Goal: Transaction & Acquisition: Purchase product/service

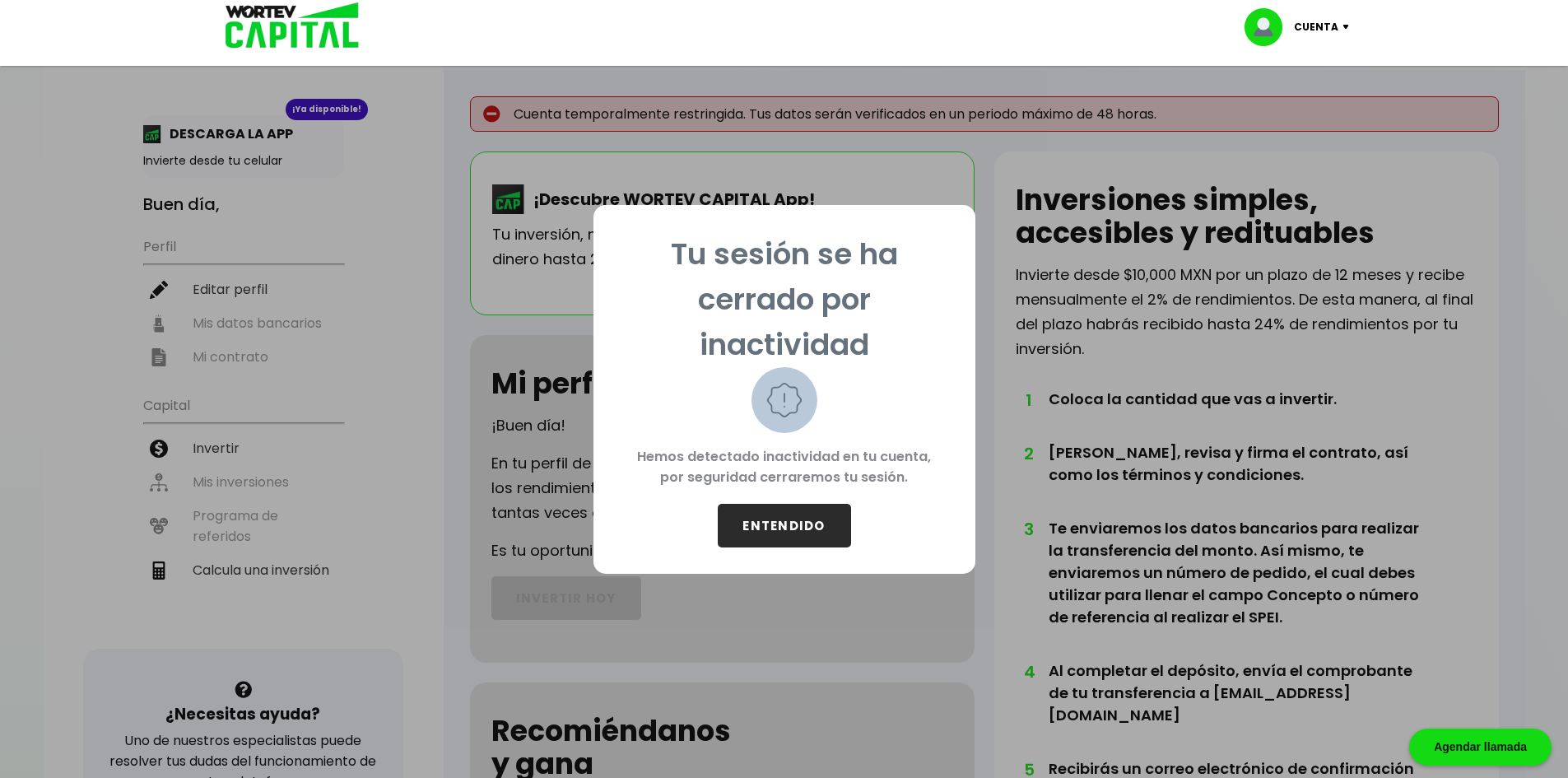
click at [814, 538] on button "ENTENDIDO" at bounding box center [784, 526] width 134 height 44
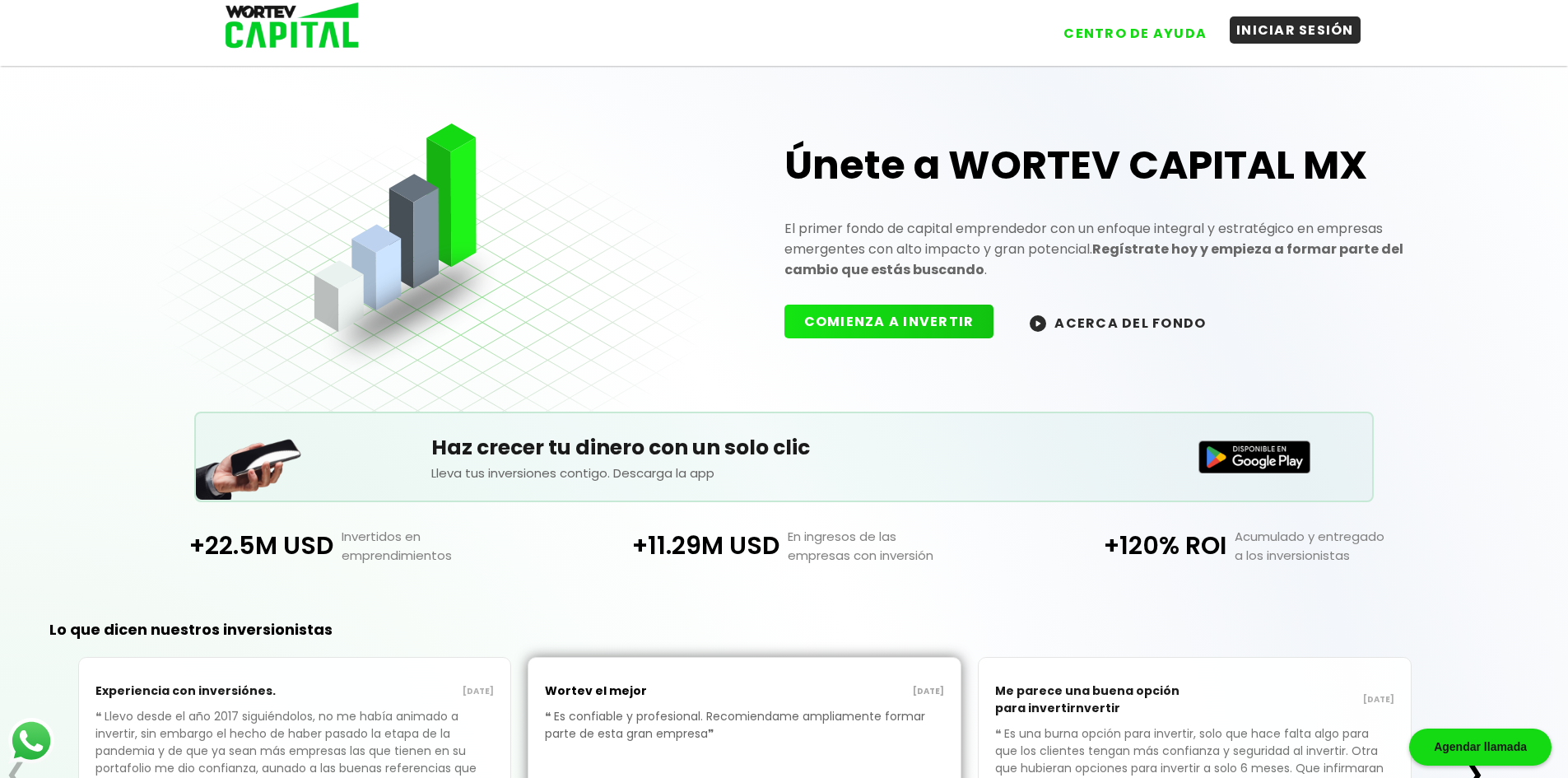
click at [1282, 42] on button "INICIAR SESIÓN" at bounding box center [1295, 30] width 131 height 27
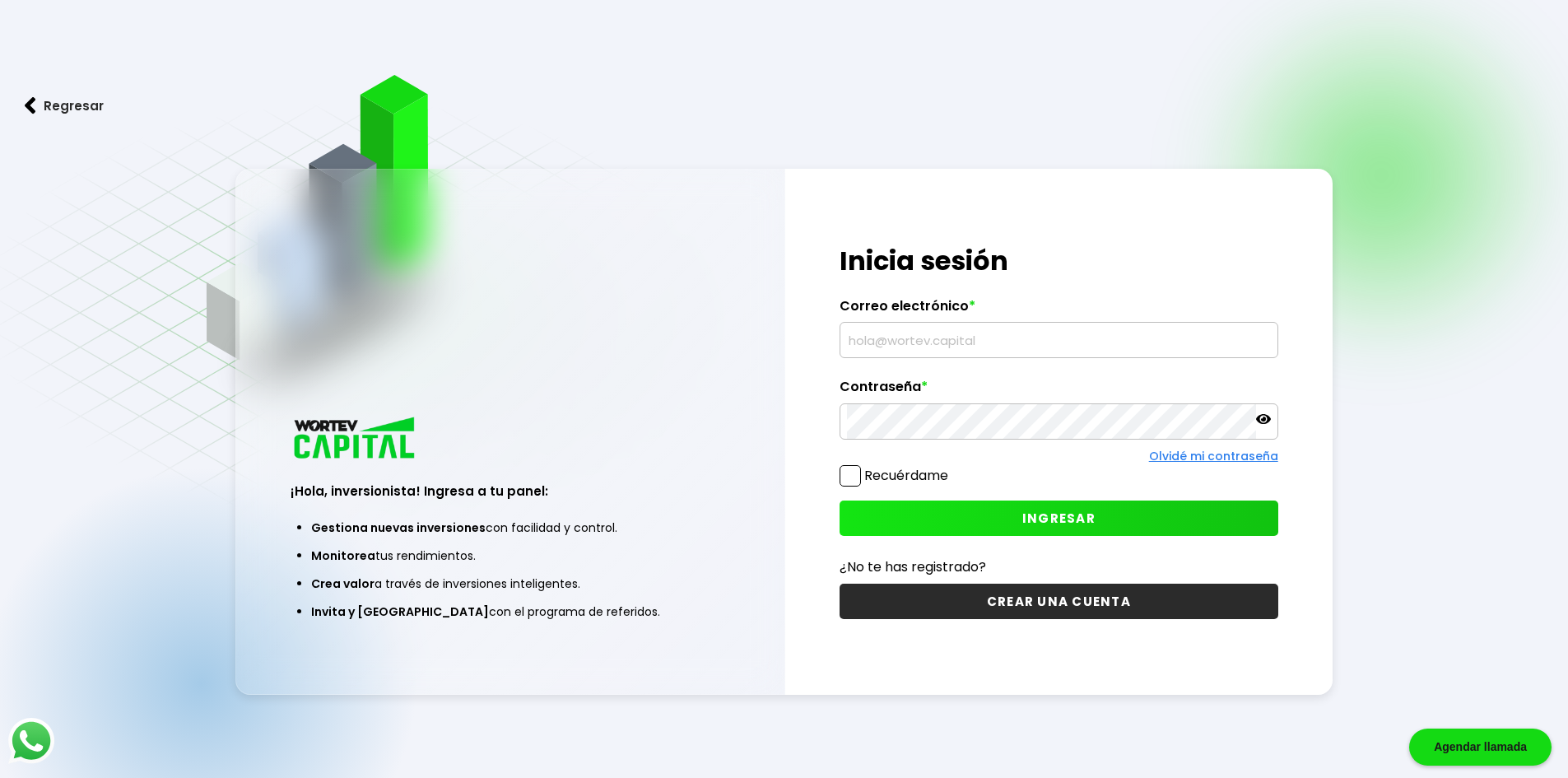
type input "silvedz@hotmail.com"
click at [849, 470] on span at bounding box center [850, 475] width 21 height 21
click at [951, 467] on input "Recuérdame" at bounding box center [951, 467] width 0 height 0
click at [986, 520] on button "INGRESAR" at bounding box center [1059, 518] width 438 height 36
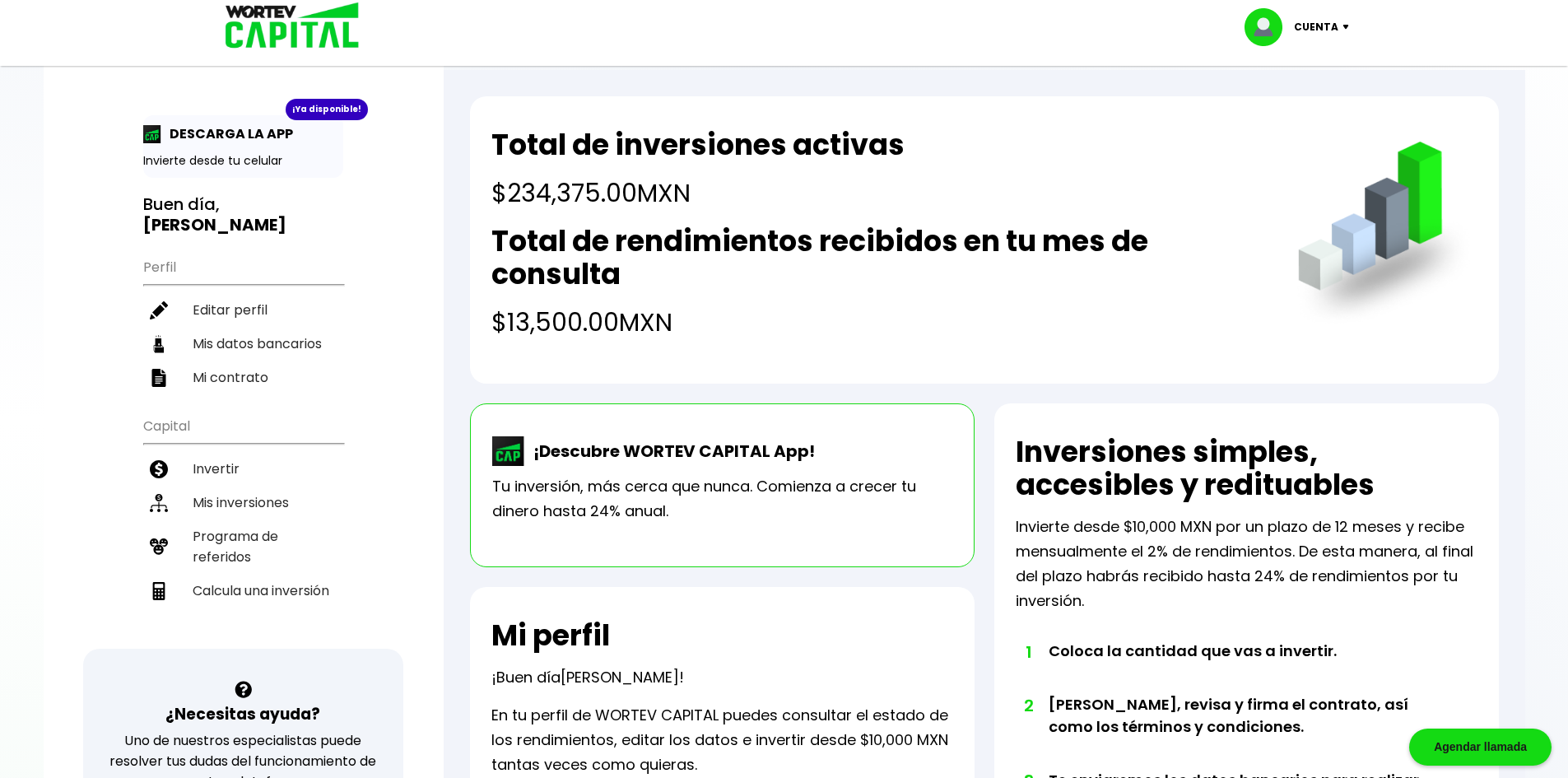
click at [307, 103] on div "¡Ya disponible!" at bounding box center [326, 109] width 82 height 21
click at [311, 122] on div "¡Ya disponible! DESCARGA LA APP Invierte desde tu celular" at bounding box center [243, 146] width 200 height 63
drag, startPoint x: 258, startPoint y: 139, endPoint x: 240, endPoint y: 145, distance: 19.0
click at [256, 139] on p "DESCARGA LA APP" at bounding box center [228, 134] width 132 height 20
drag, startPoint x: 237, startPoint y: 146, endPoint x: 227, endPoint y: 152, distance: 11.7
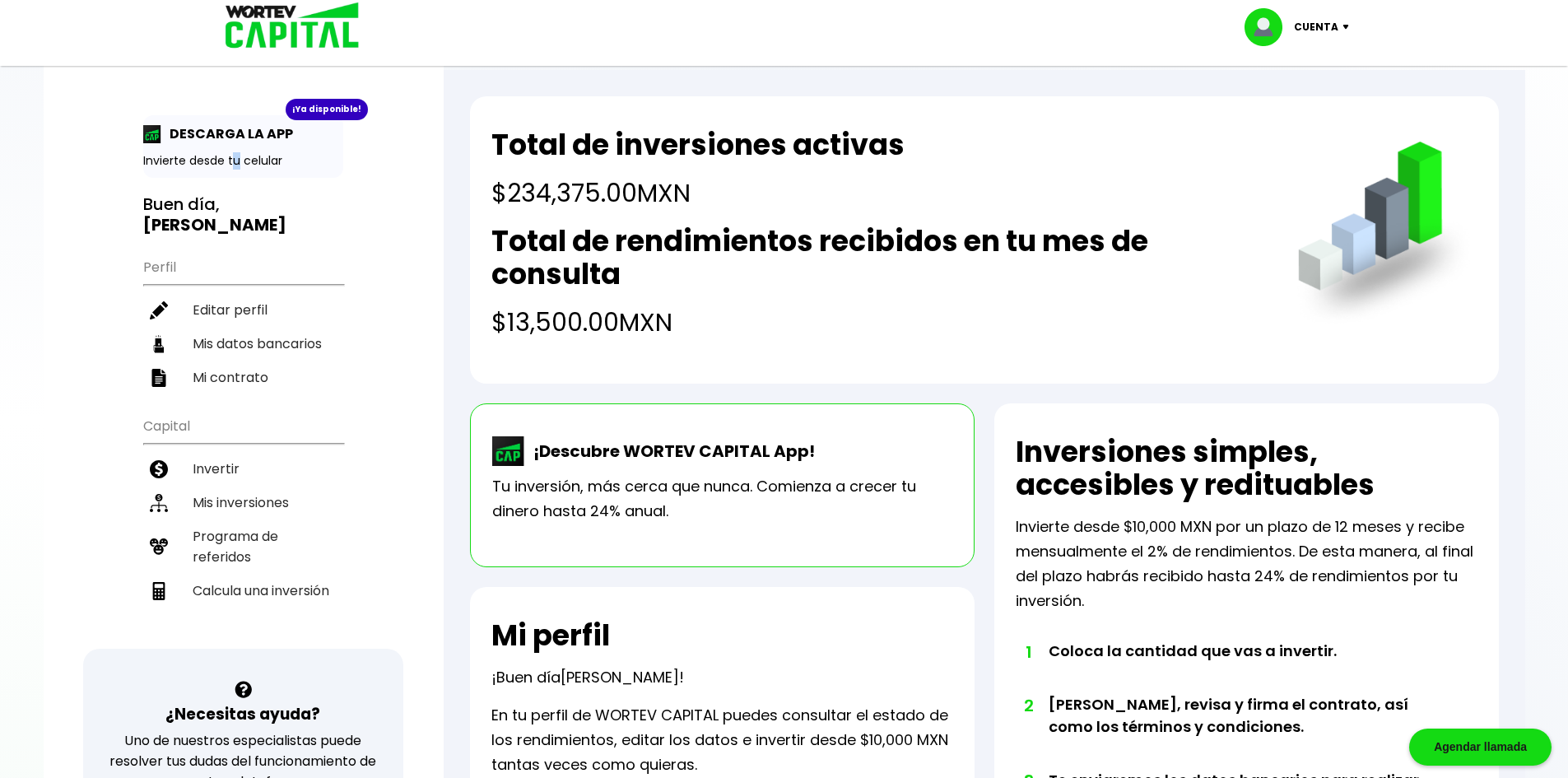
click at [228, 151] on div "¡Ya disponible! DESCARGA LA APP Invierte desde tu celular" at bounding box center [243, 146] width 200 height 63
click at [196, 154] on p "Invierte desde tu celular" at bounding box center [243, 161] width 200 height 17
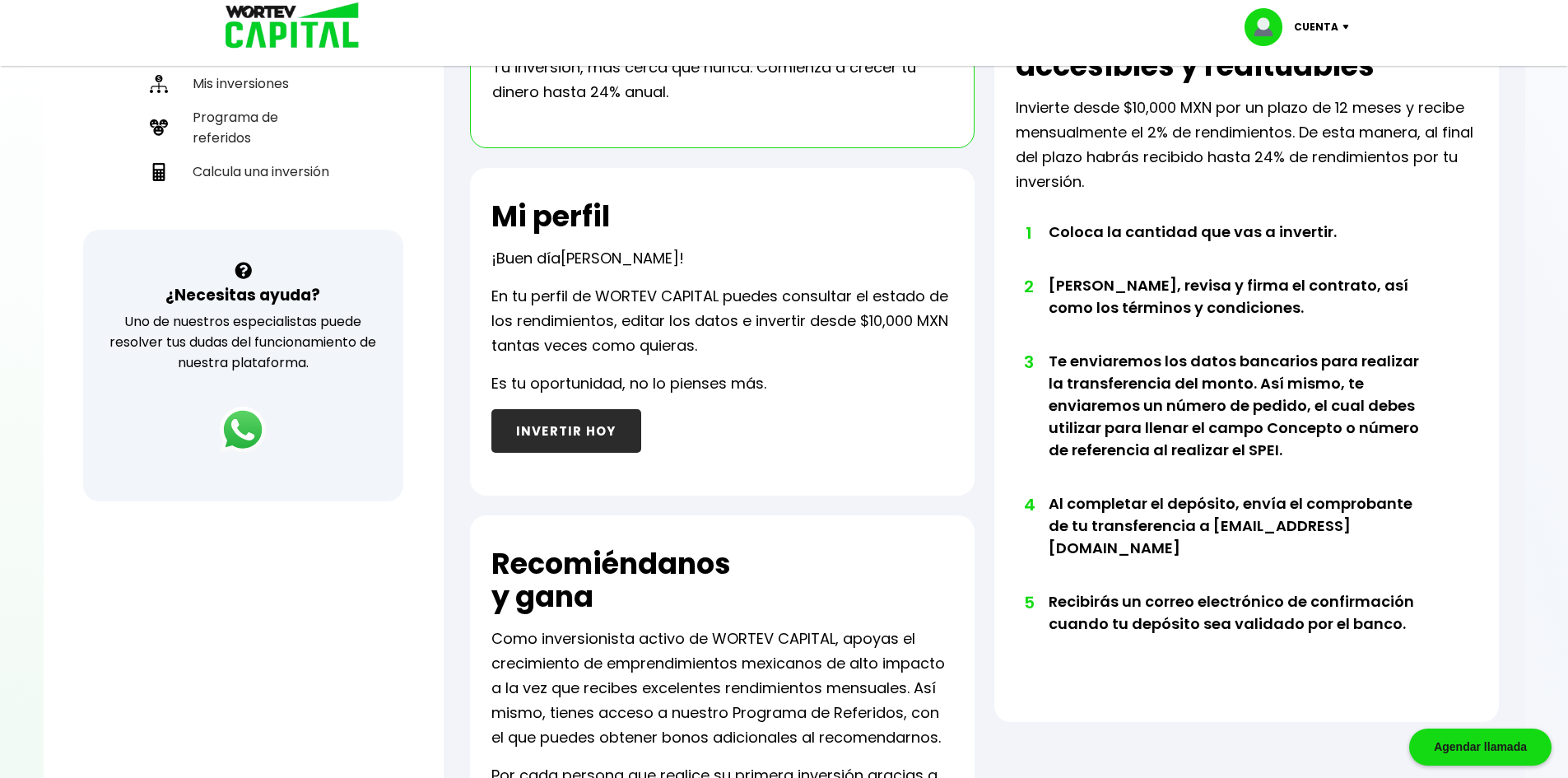
scroll to position [402, 0]
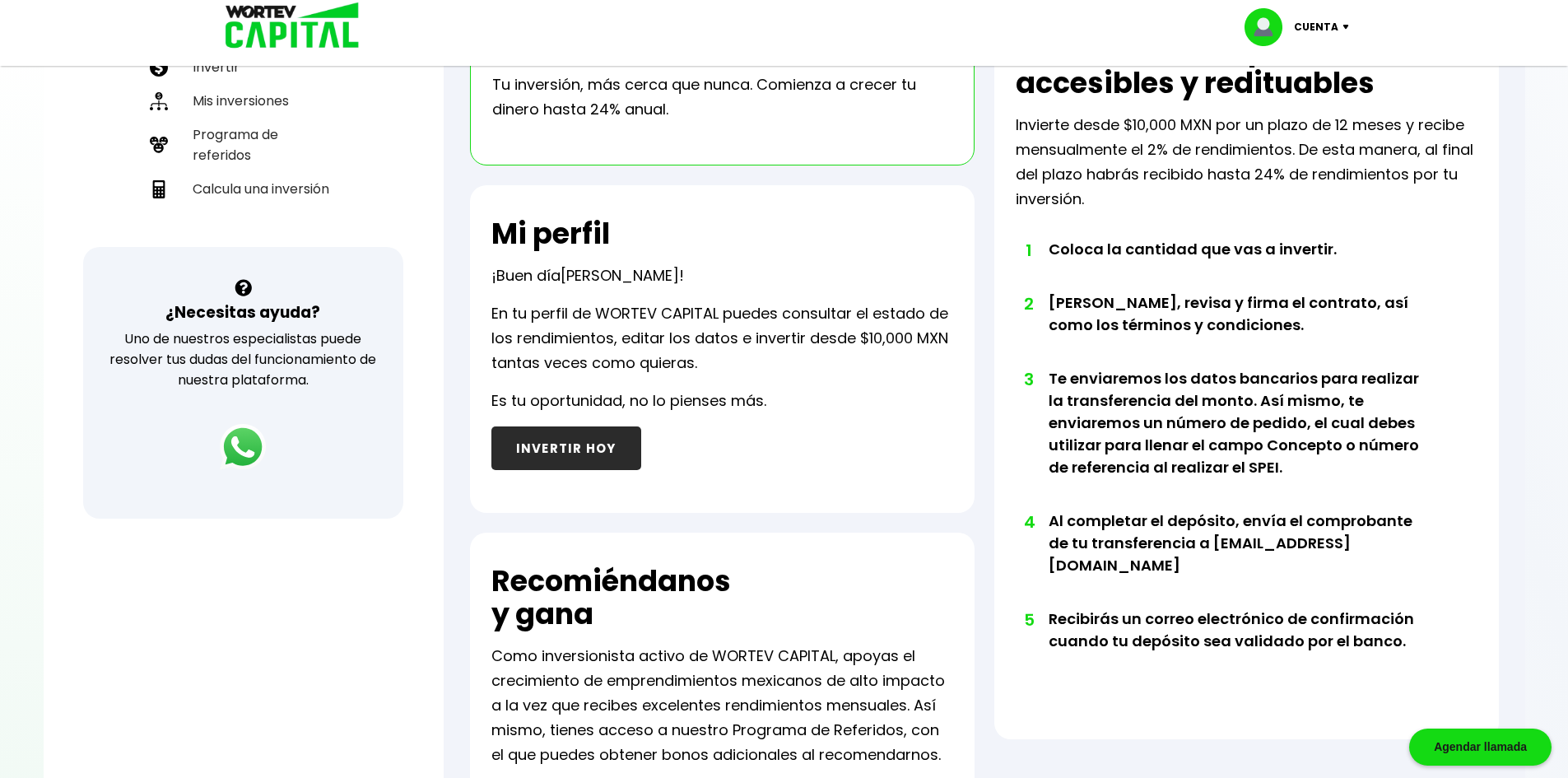
click at [576, 445] on button "INVERTIR HOY" at bounding box center [566, 449] width 150 height 44
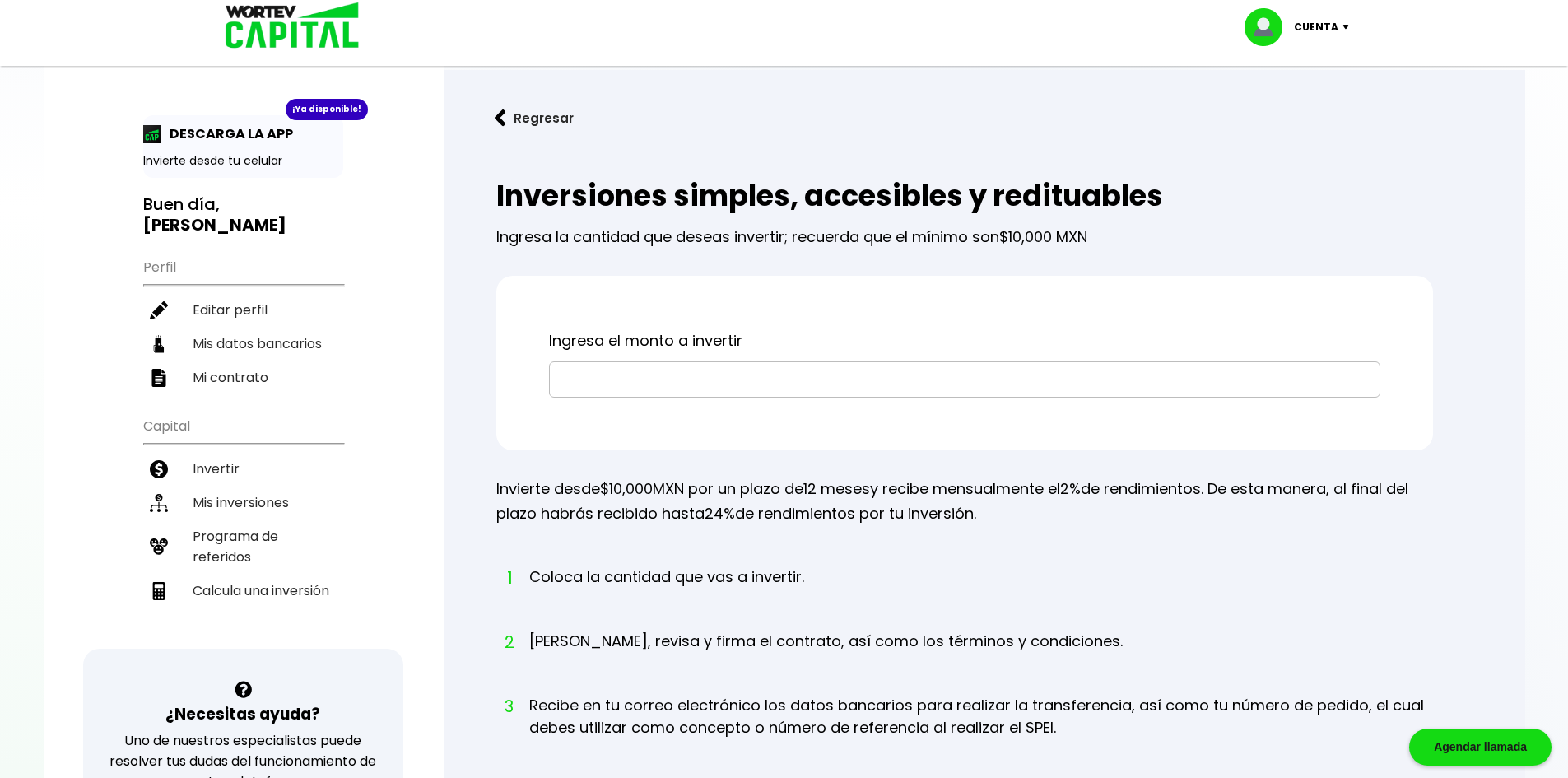
click at [601, 387] on input "text" at bounding box center [964, 379] width 817 height 35
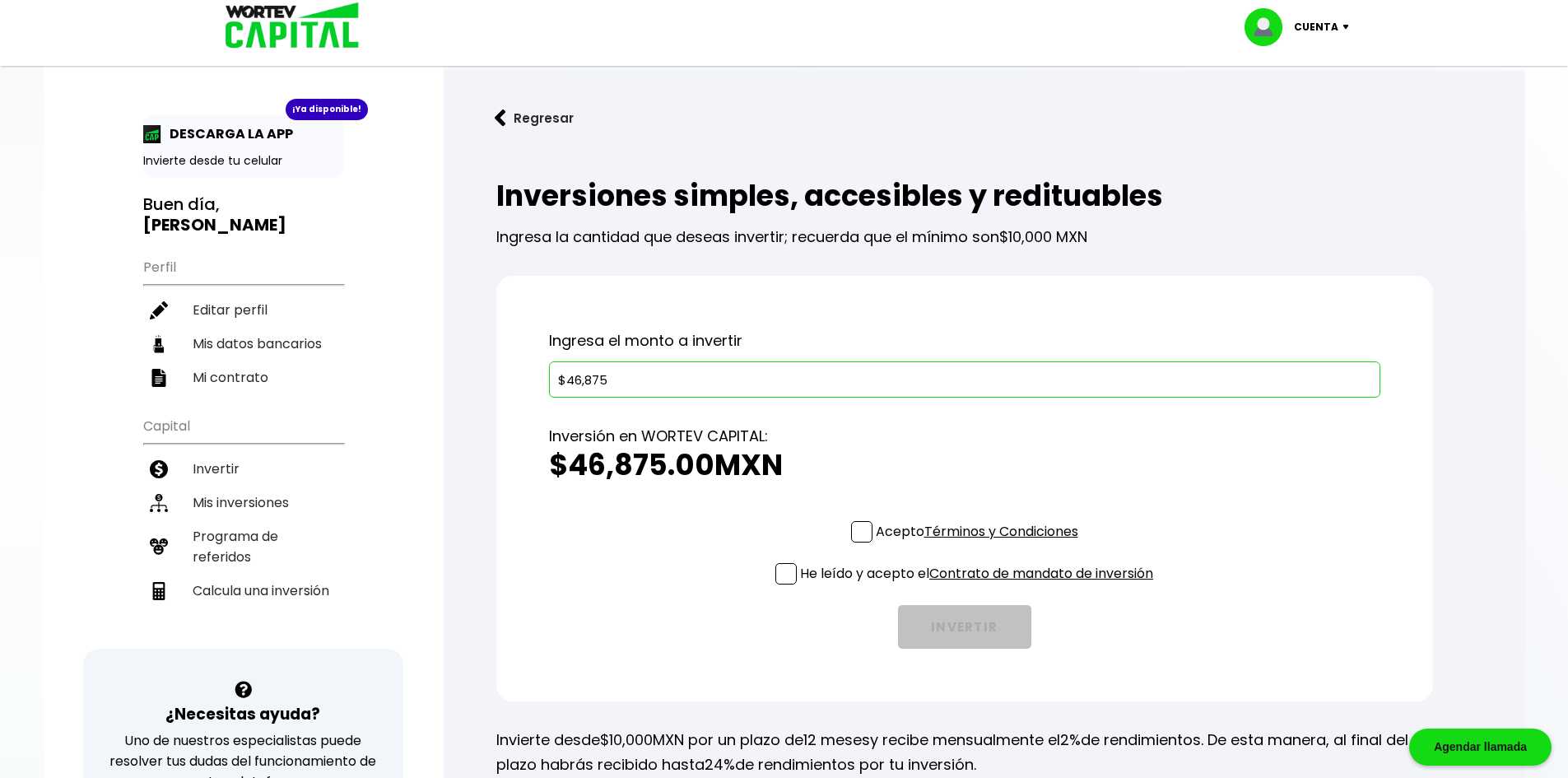
type input "$46,875"
click at [881, 523] on p "Acepto Términos y Condiciones" at bounding box center [977, 532] width 202 height 20
click at [980, 544] on input "Acepto Términos y Condiciones" at bounding box center [980, 544] width 0 height 0
click at [780, 578] on span at bounding box center [785, 573] width 21 height 21
click at [980, 586] on input "He leído y acepto el Contrato de mandato de inversión" at bounding box center [980, 586] width 0 height 0
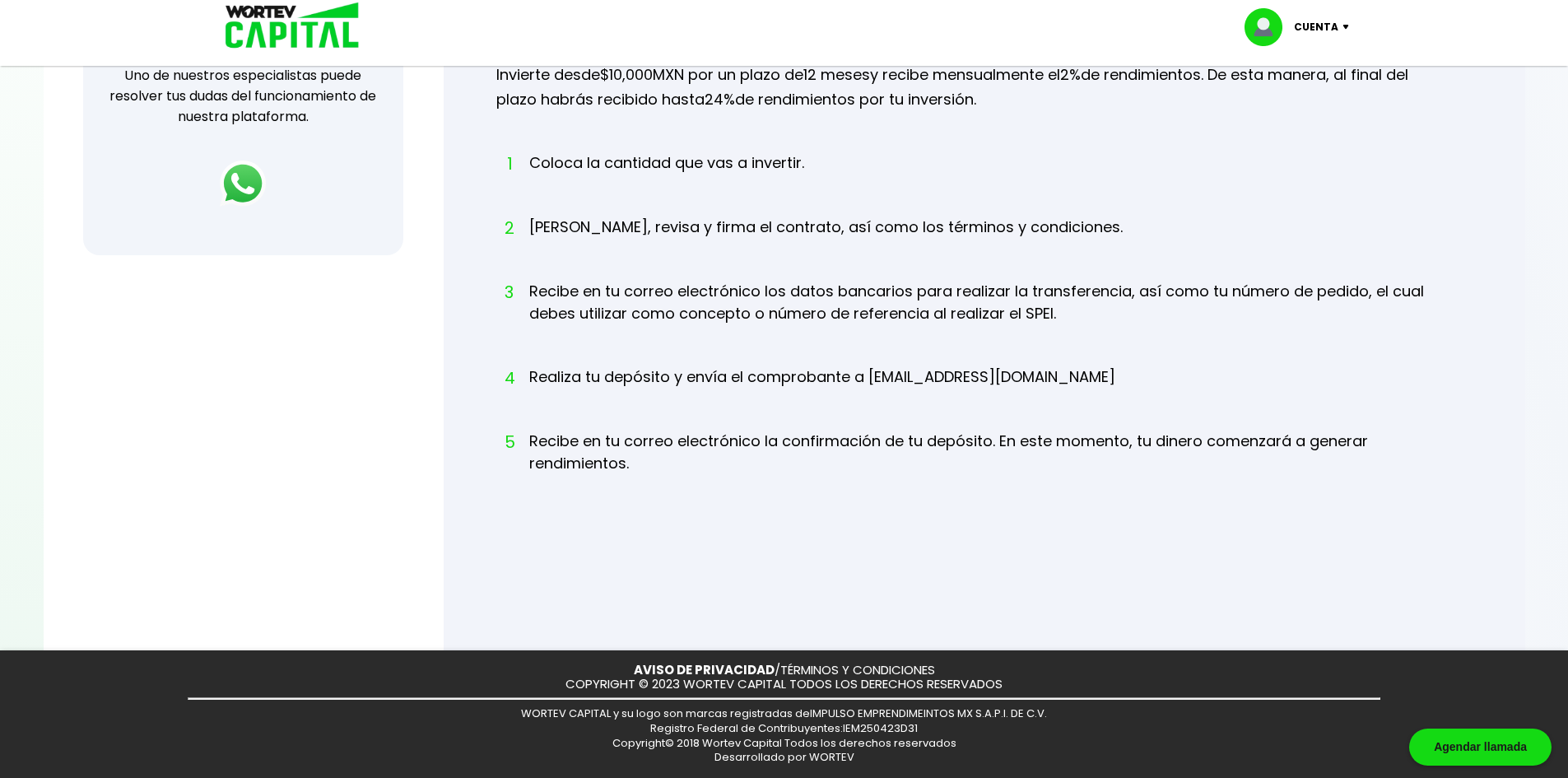
scroll to position [500, 0]
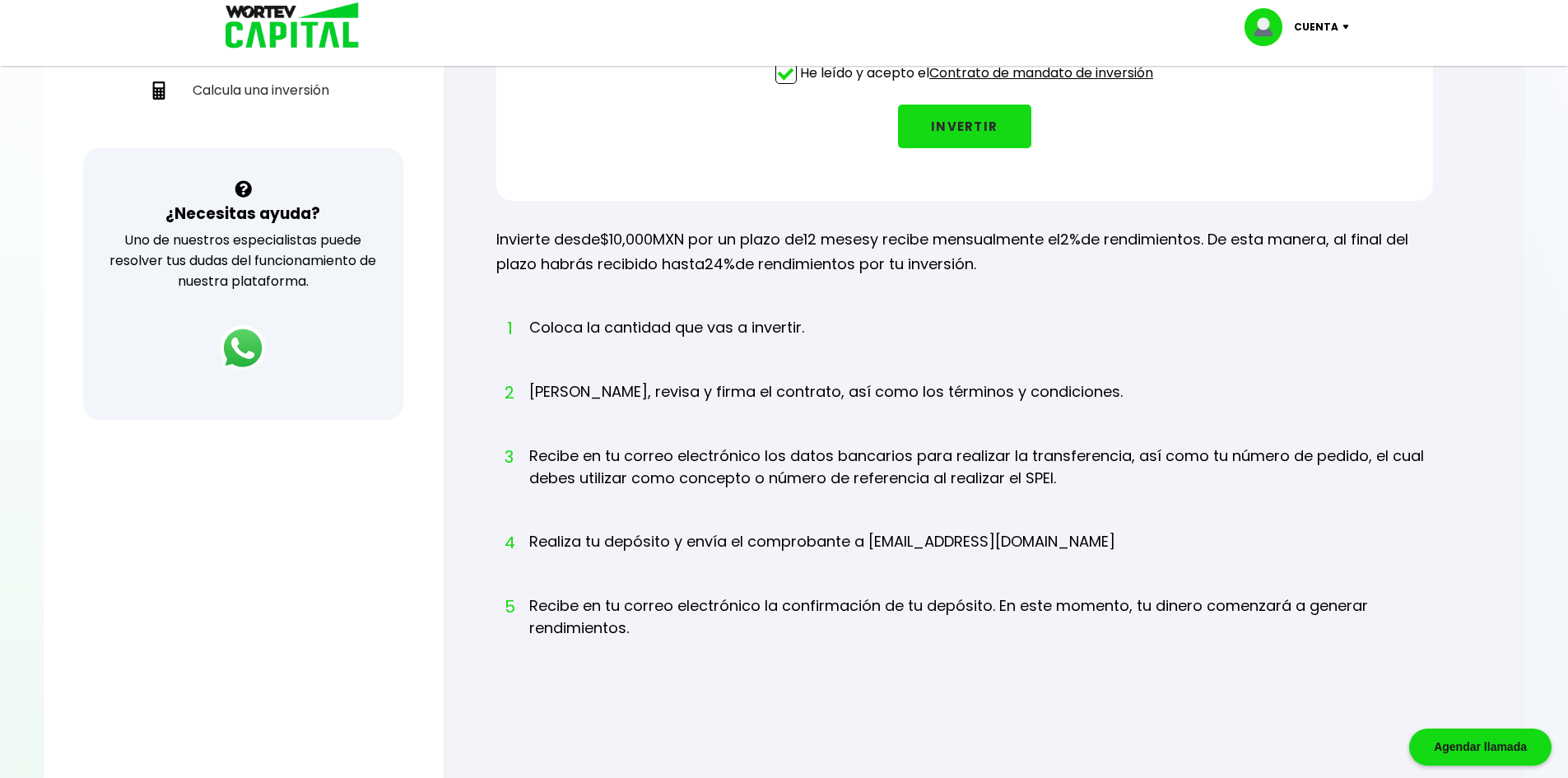
click at [955, 142] on button "INVERTIR" at bounding box center [965, 127] width 134 height 44
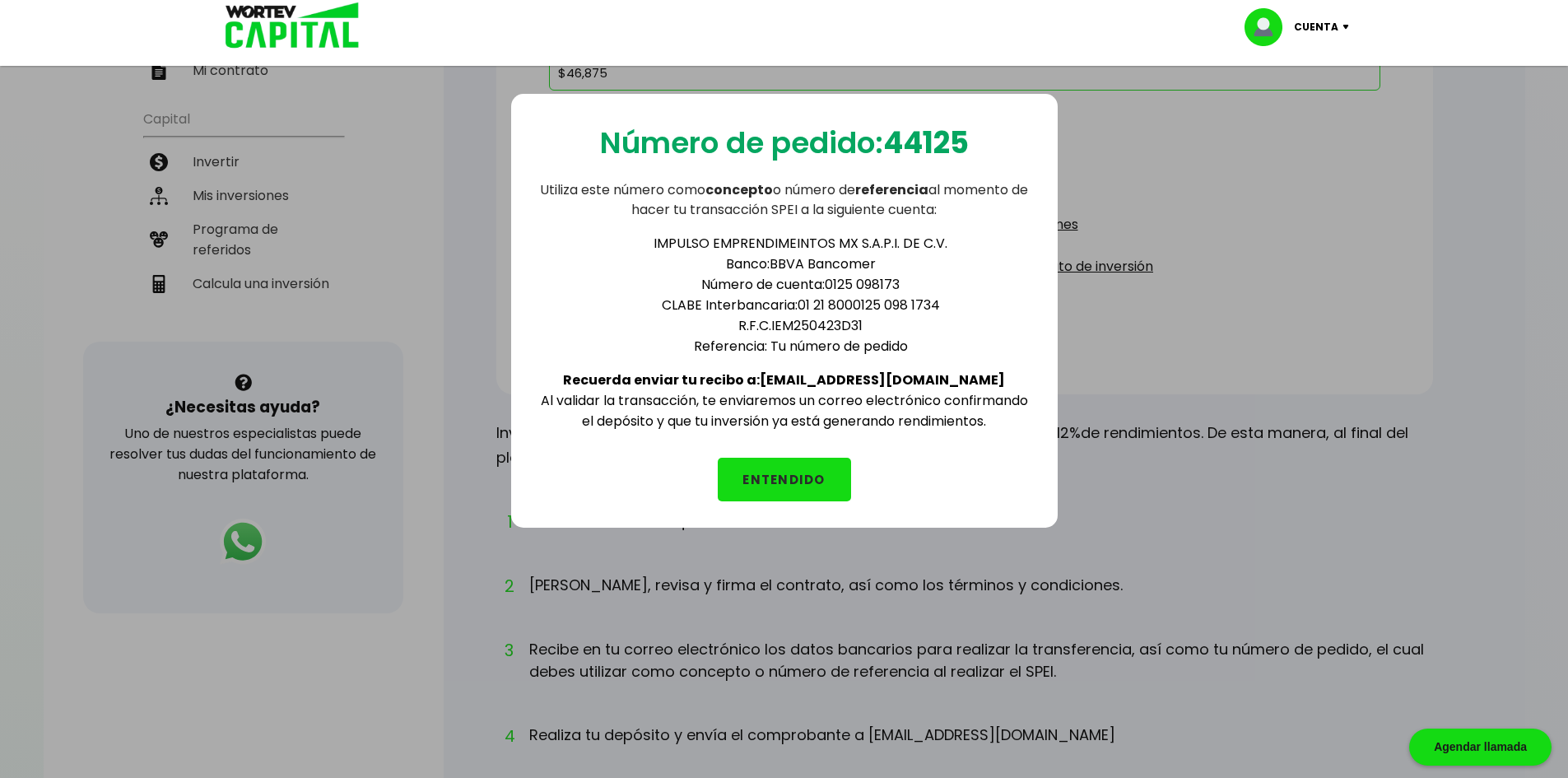
scroll to position [302, 0]
click at [809, 472] on button "ENTENDIDO" at bounding box center [784, 480] width 134 height 44
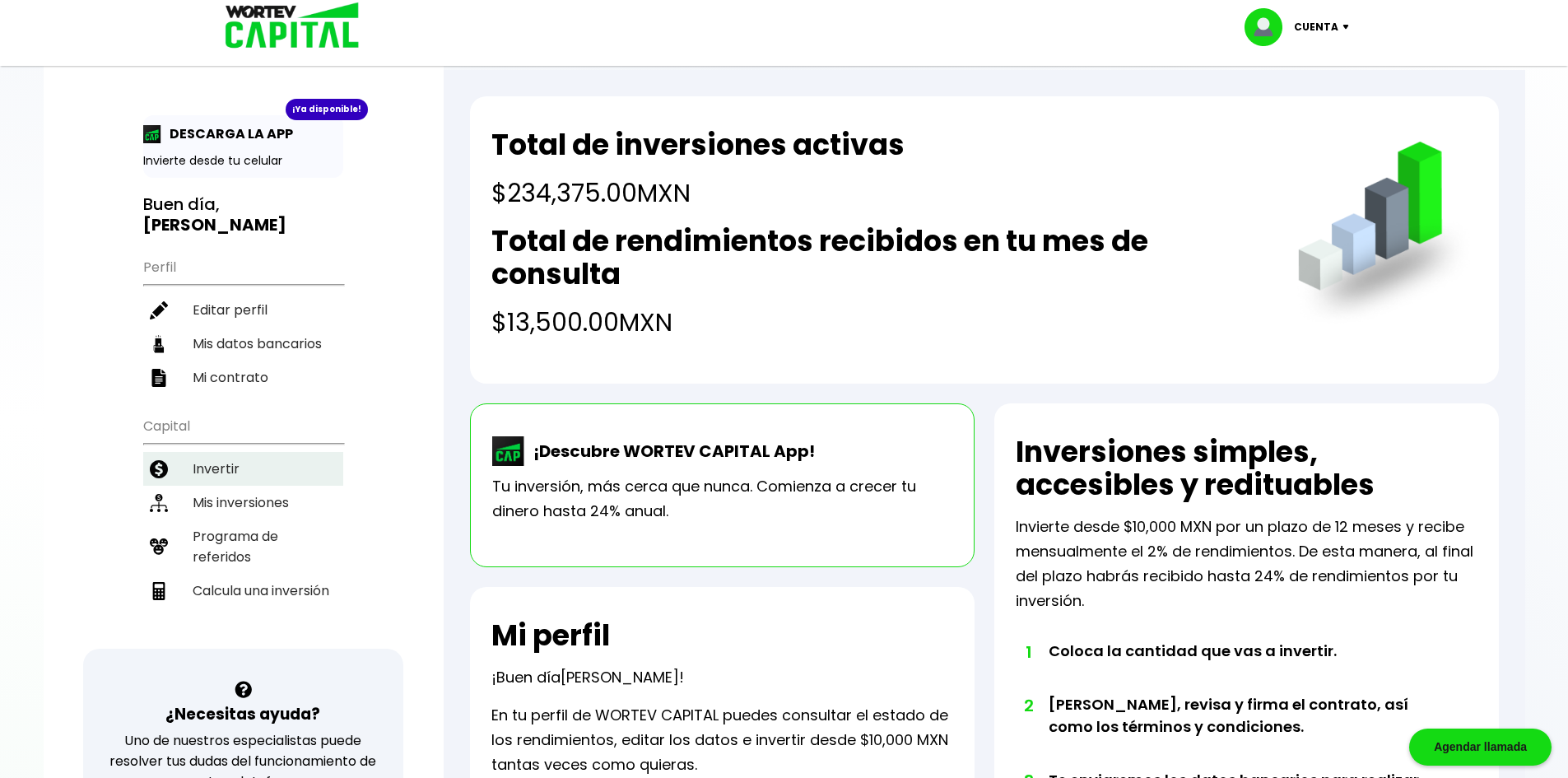
click at [221, 453] on li "Invertir" at bounding box center [243, 469] width 200 height 34
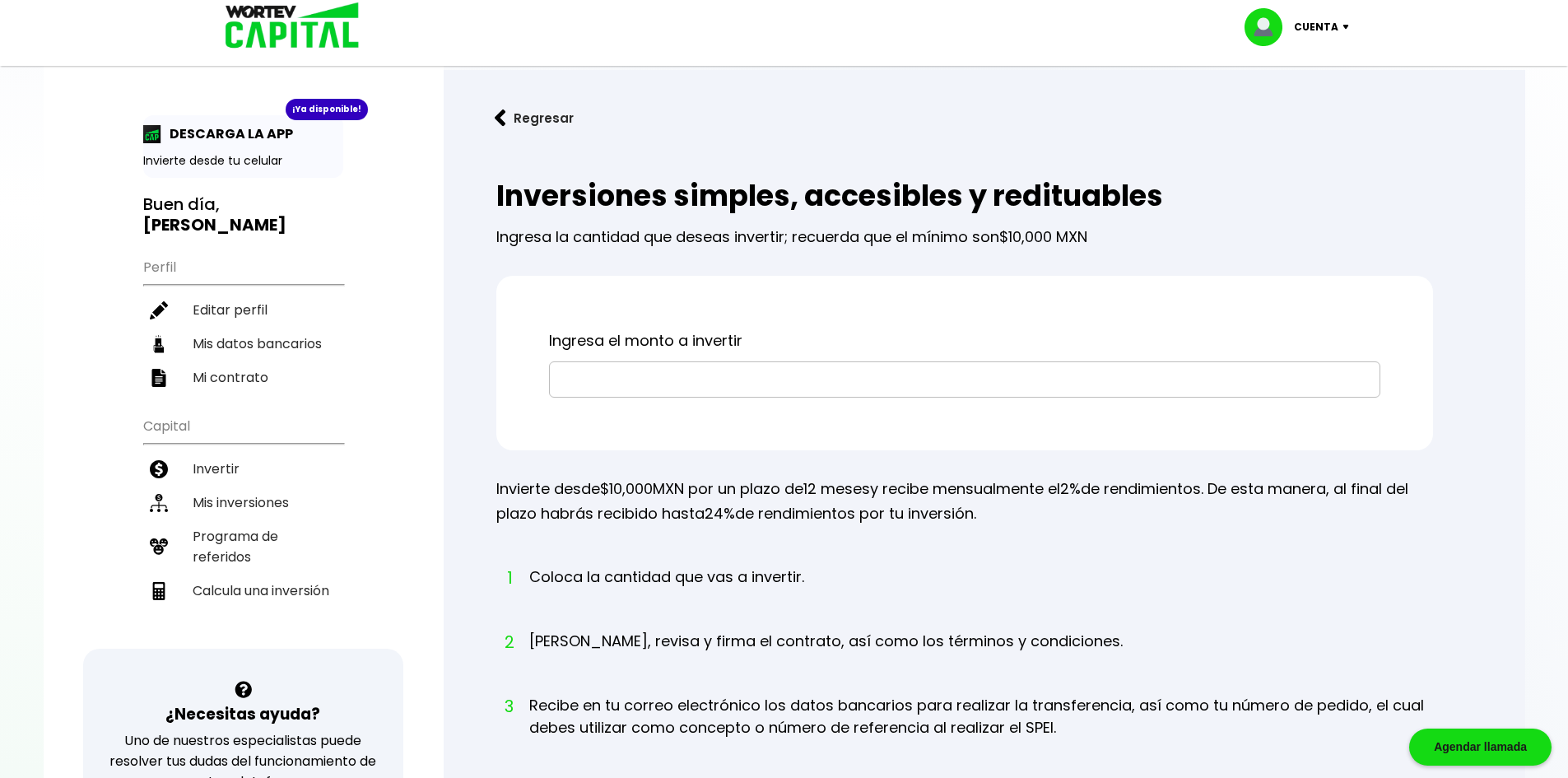
click at [536, 126] on button "Regresar" at bounding box center [534, 119] width 129 height 44
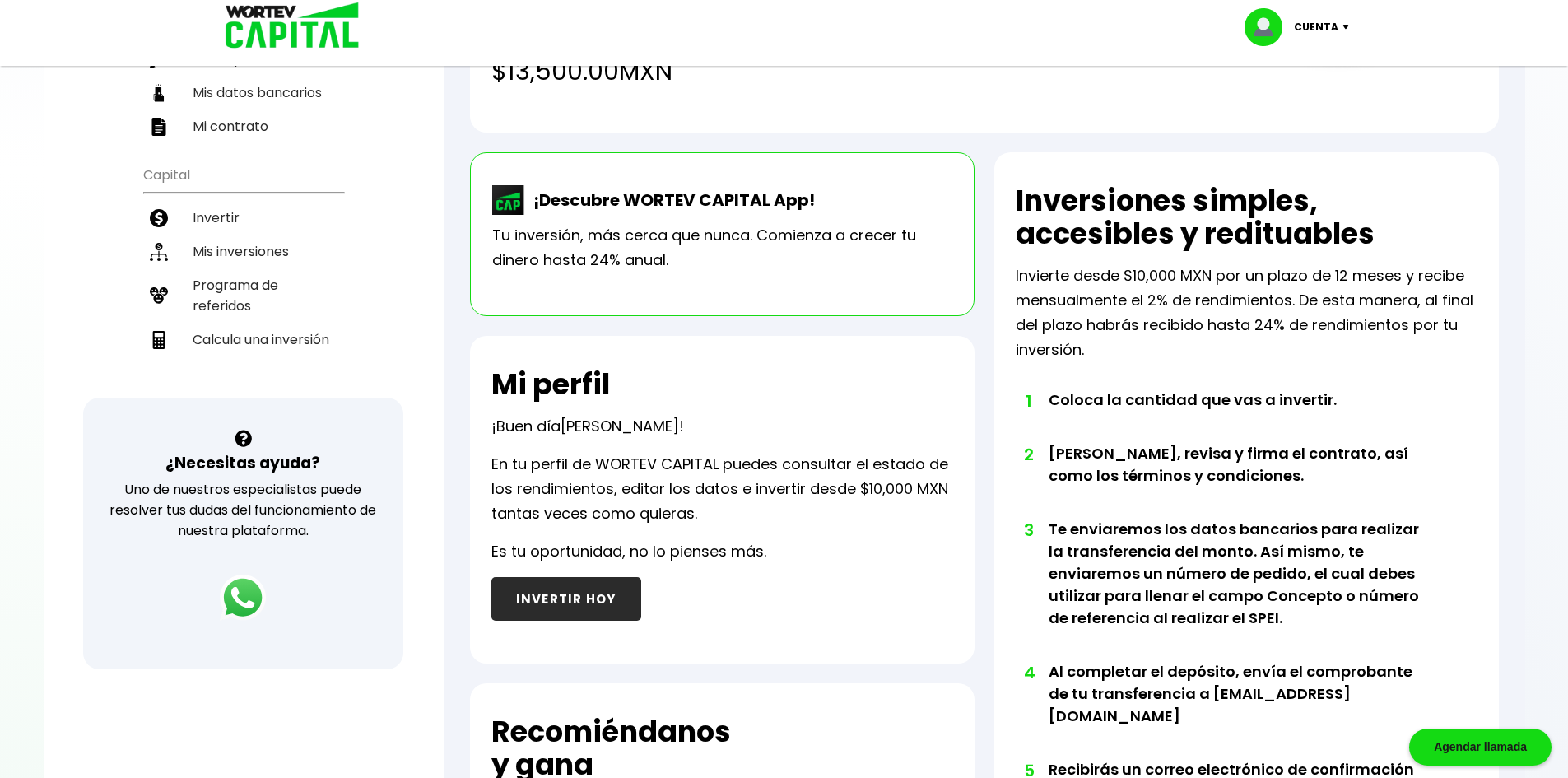
scroll to position [73, 0]
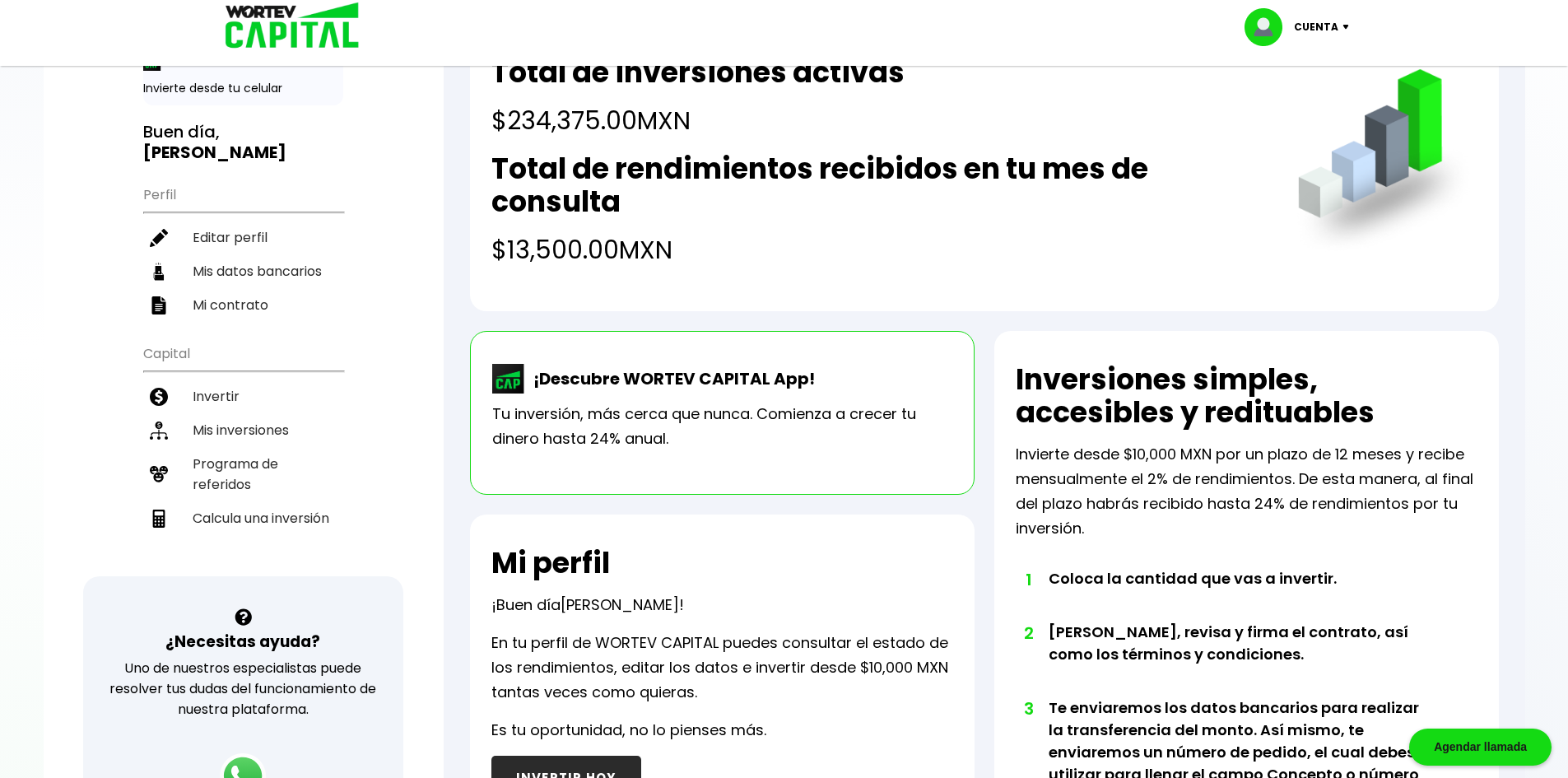
click at [625, 118] on h4 "$234,375.00 MXN" at bounding box center [698, 121] width 413 height 37
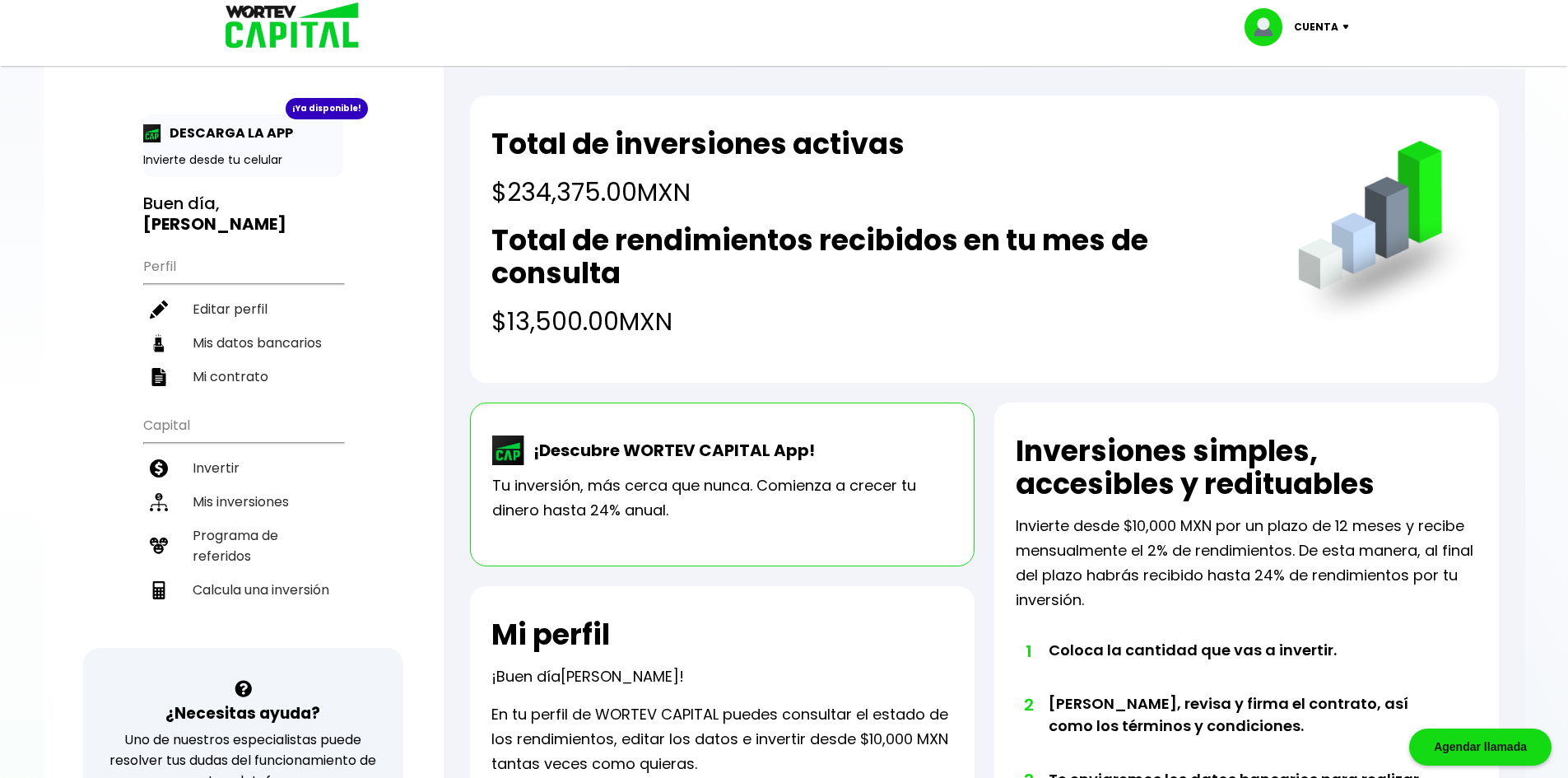
scroll to position [0, 0]
click at [229, 495] on li "Mis inversiones" at bounding box center [243, 503] width 200 height 34
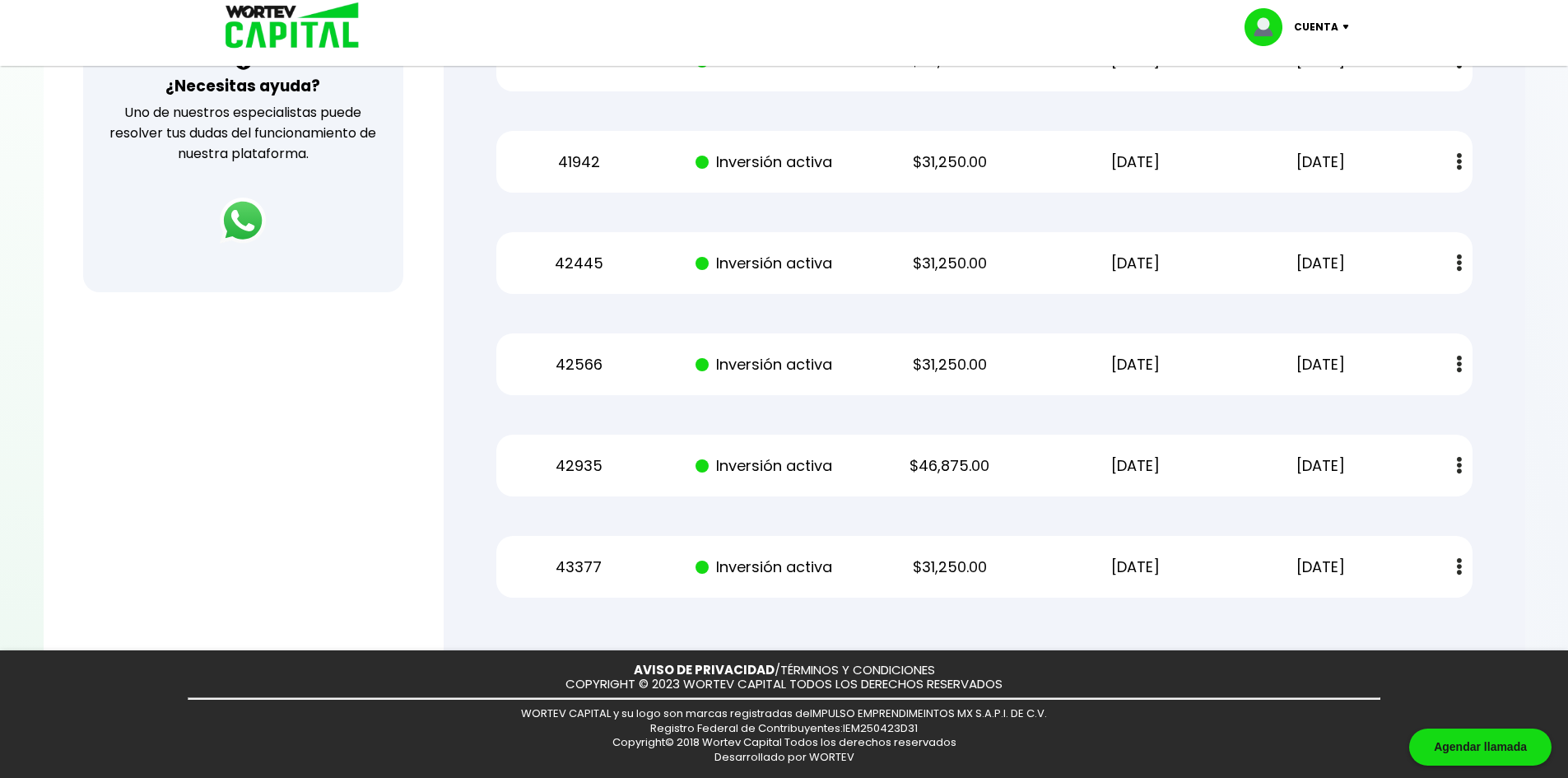
scroll to position [135, 0]
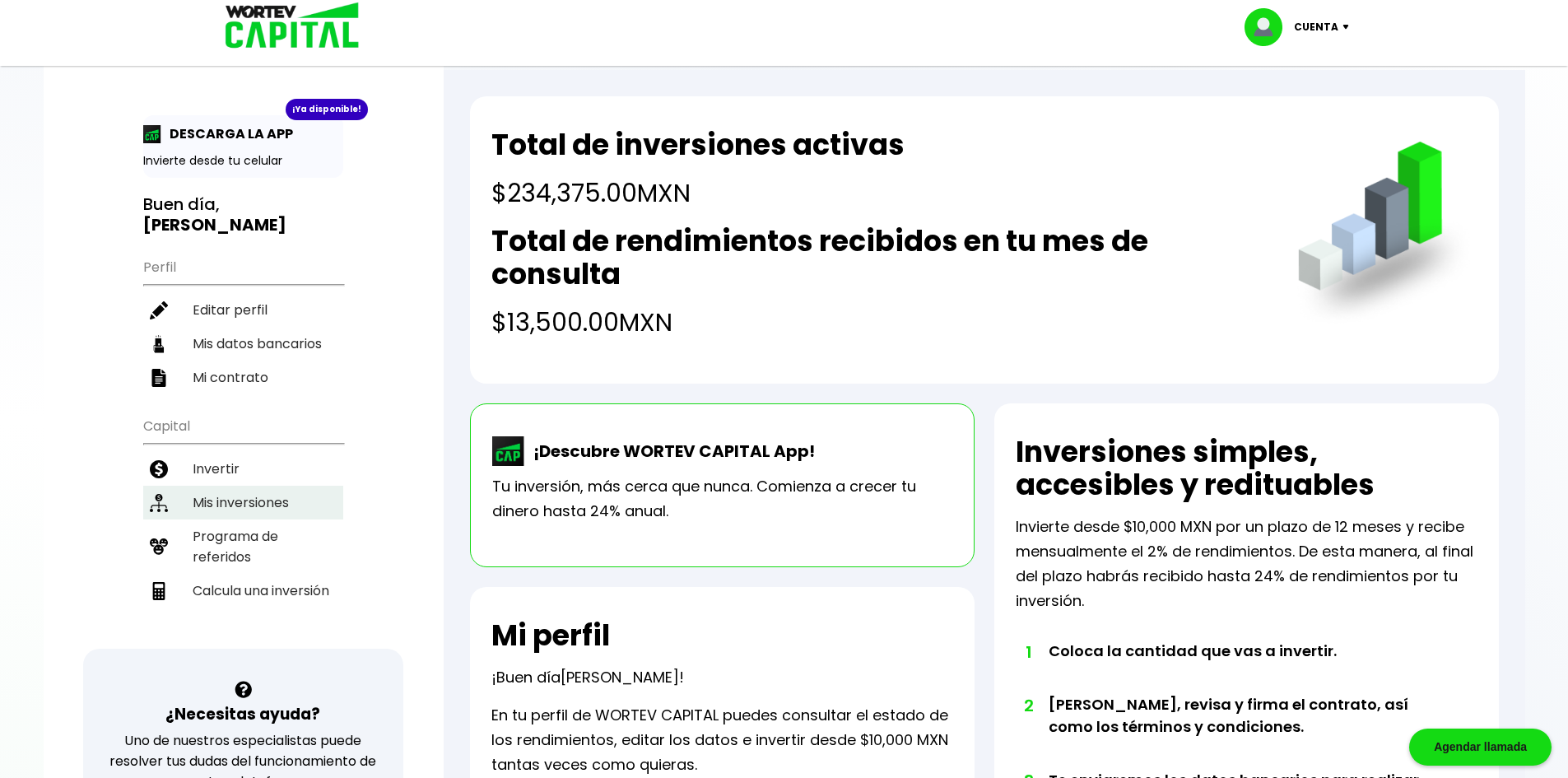
click at [242, 486] on li "Mis inversiones" at bounding box center [243, 503] width 200 height 34
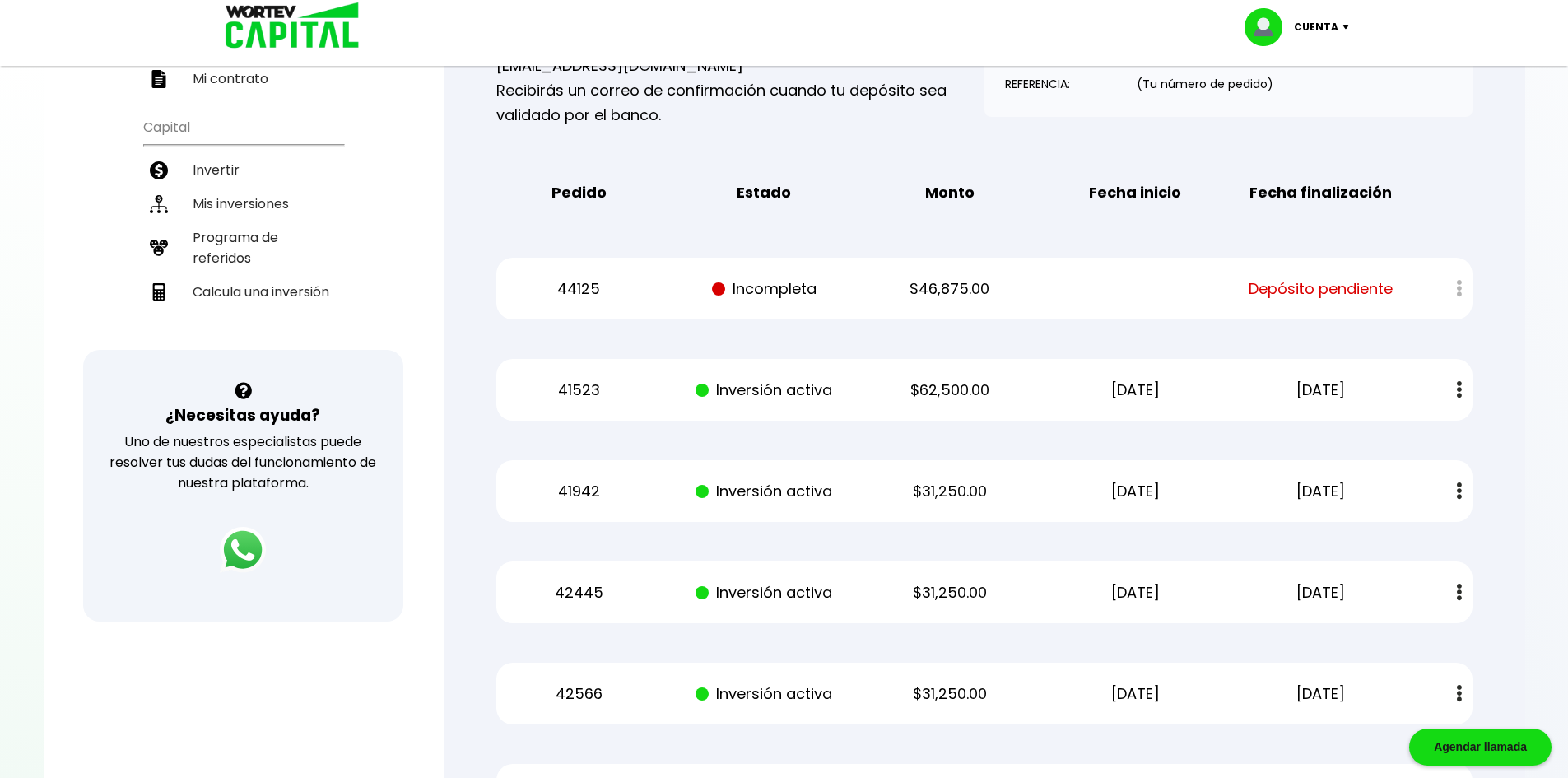
scroll to position [135, 0]
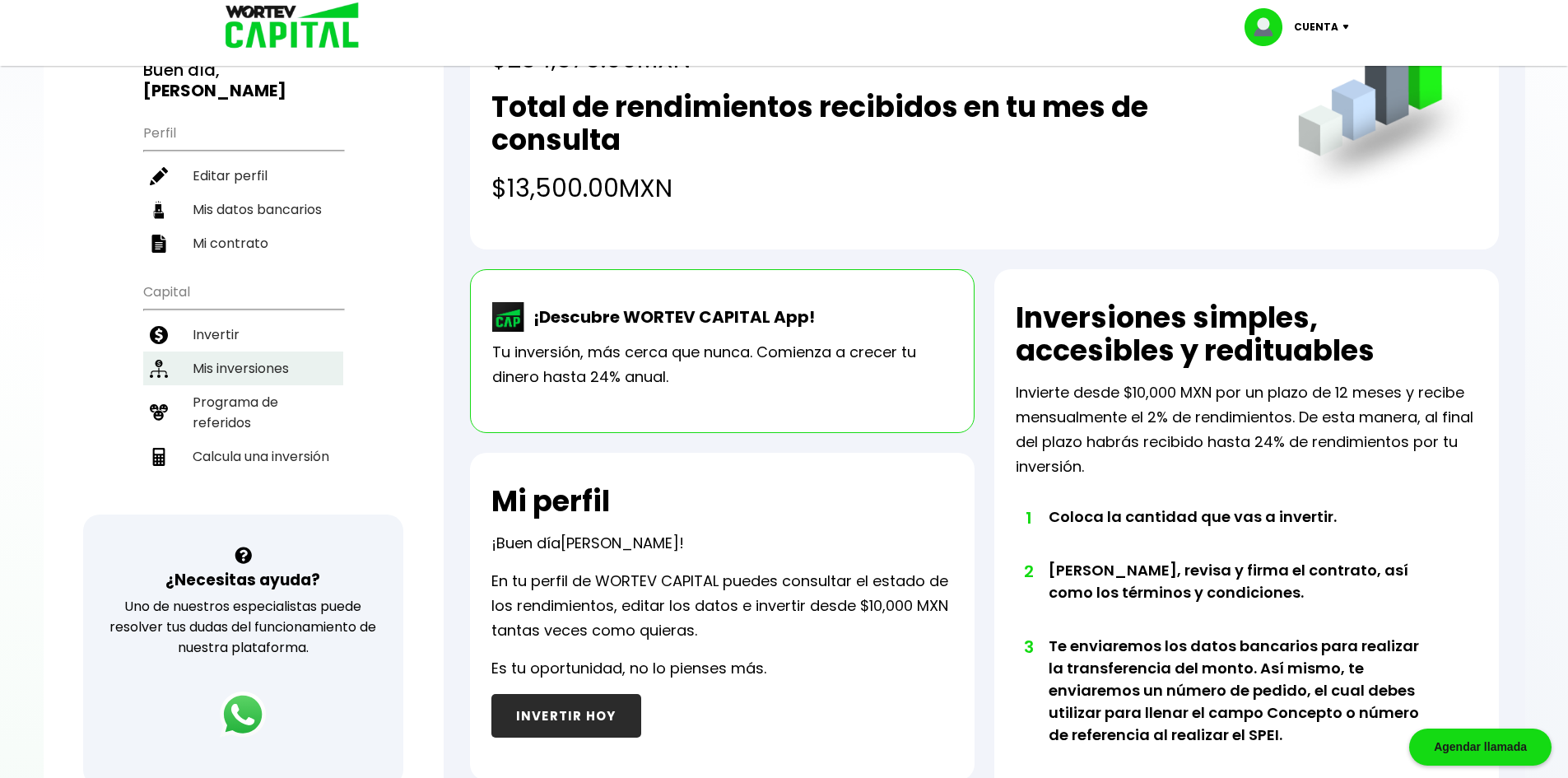
click at [234, 351] on li "Mis inversiones" at bounding box center [243, 368] width 200 height 34
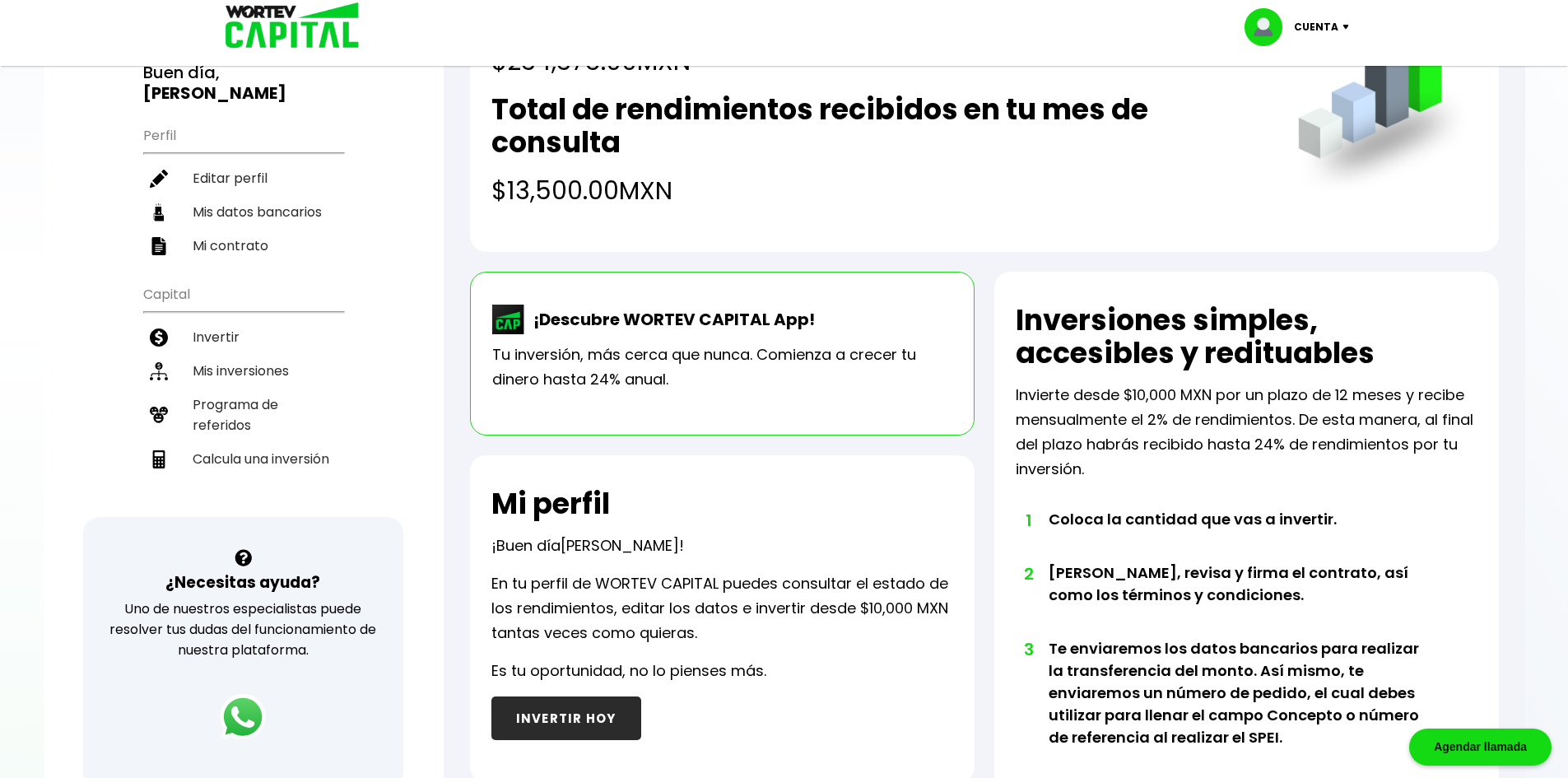
scroll to position [73, 0]
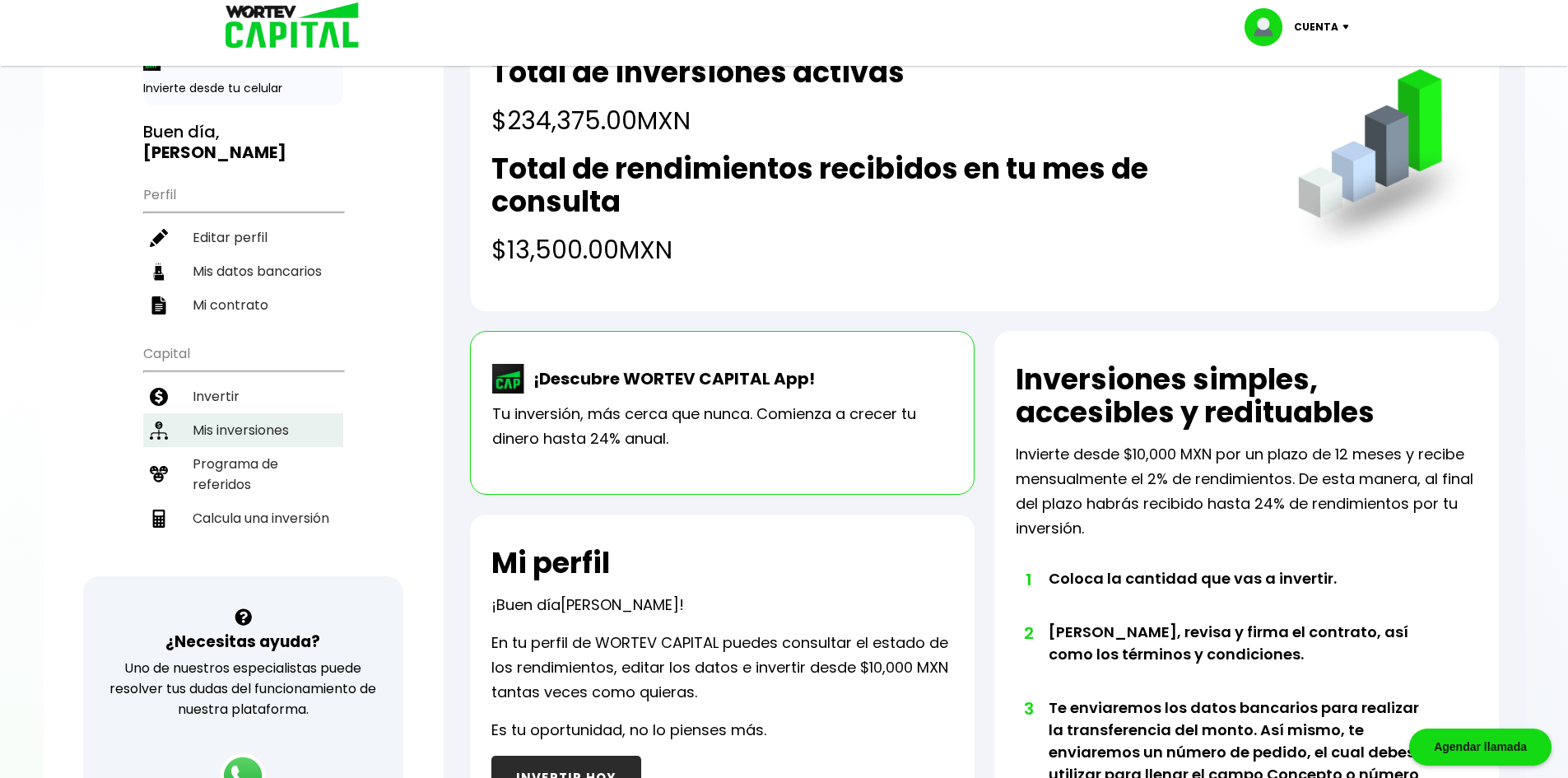
click at [243, 413] on li "Mis inversiones" at bounding box center [243, 430] width 200 height 34
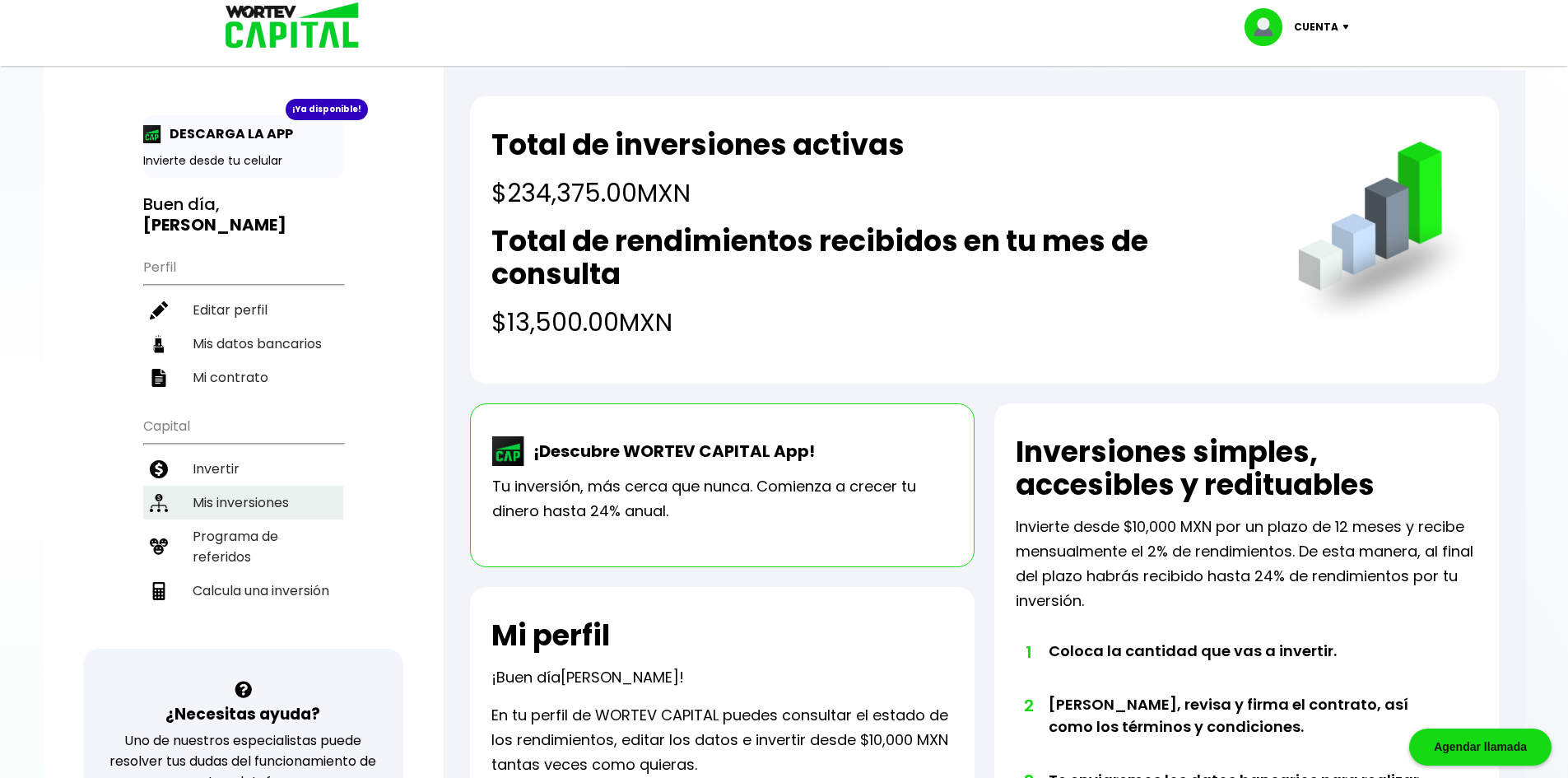
click at [238, 486] on li "Mis inversiones" at bounding box center [243, 503] width 200 height 34
